Goal: Find specific page/section: Find specific page/section

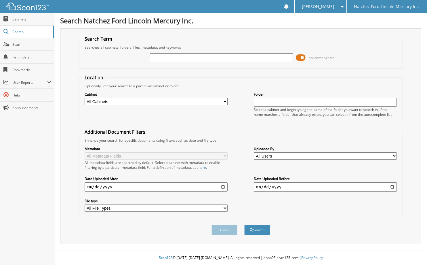
click at [161, 60] on input "text" at bounding box center [221, 57] width 143 height 9
click at [162, 59] on input "text" at bounding box center [221, 57] width 143 height 9
type input "251291"
click at [244, 224] on button "Search" at bounding box center [257, 229] width 26 height 11
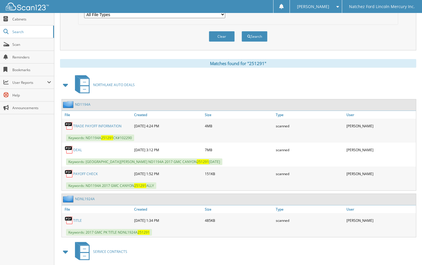
scroll to position [201, 0]
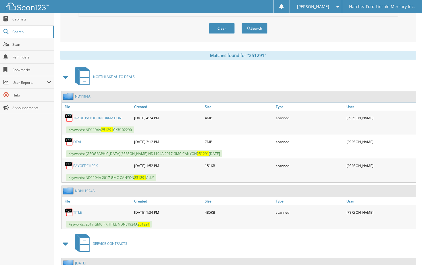
click at [79, 143] on link "DEAL" at bounding box center [77, 141] width 9 height 5
click at [77, 142] on link "DEAL" at bounding box center [77, 141] width 9 height 5
